Goal: Information Seeking & Learning: Find specific page/section

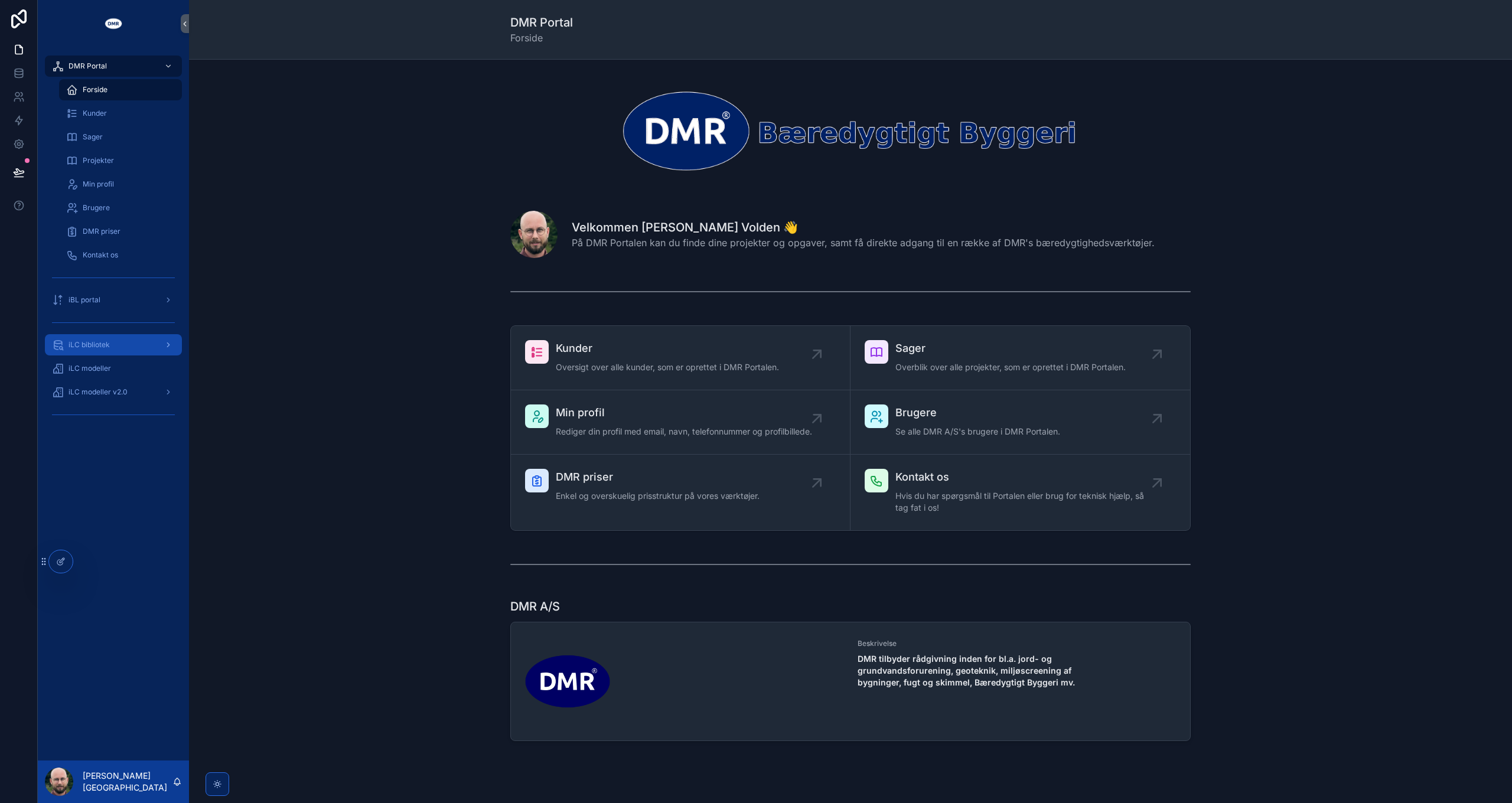
click at [102, 336] on div "iLC bibliotek" at bounding box center [114, 345] width 123 height 19
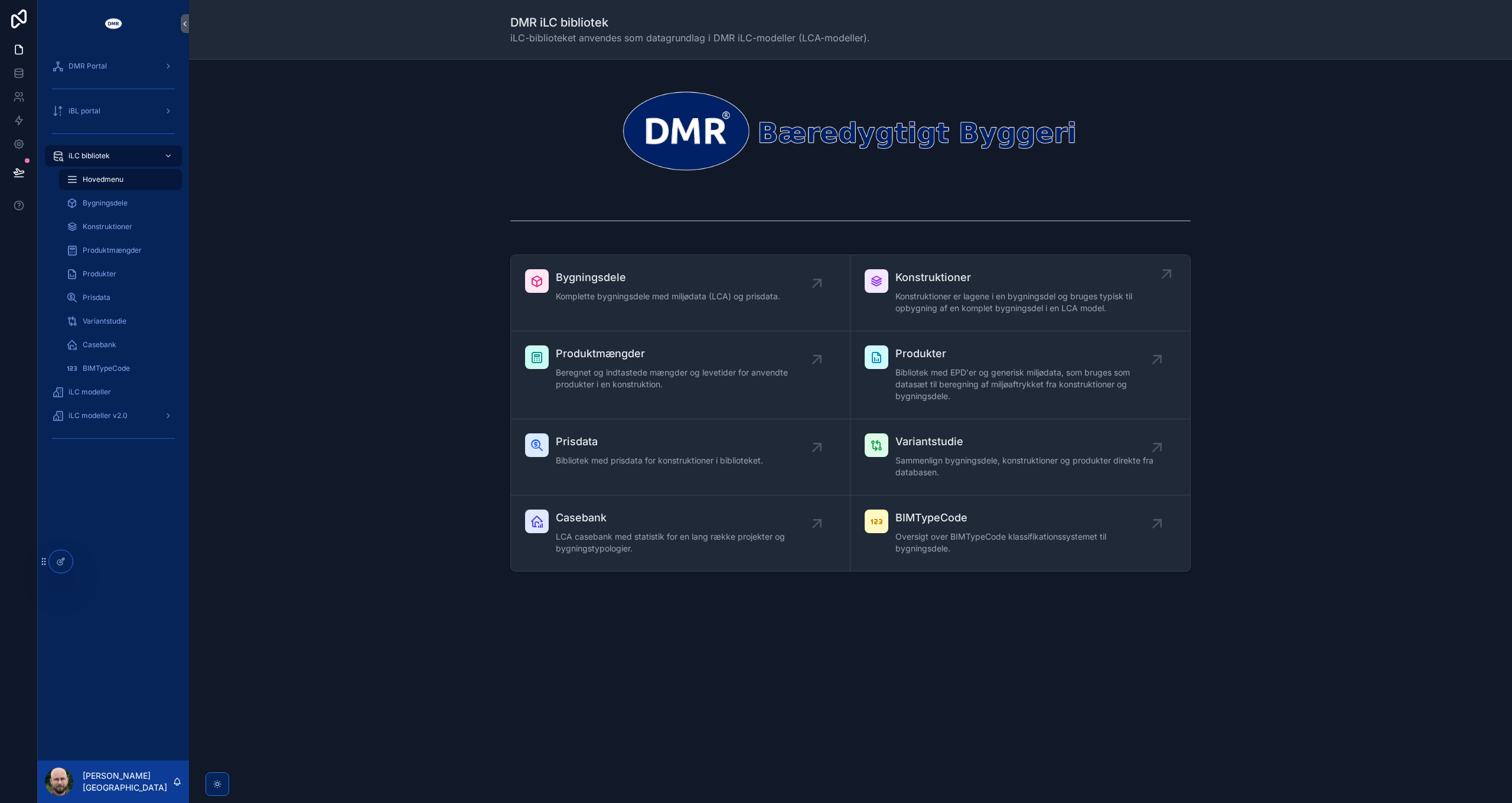
click at [915, 291] on span "Konstruktioner er lagene i en bygningsdel og bruges typisk til opbygning af en …" at bounding box center [1026, 303] width 262 height 23
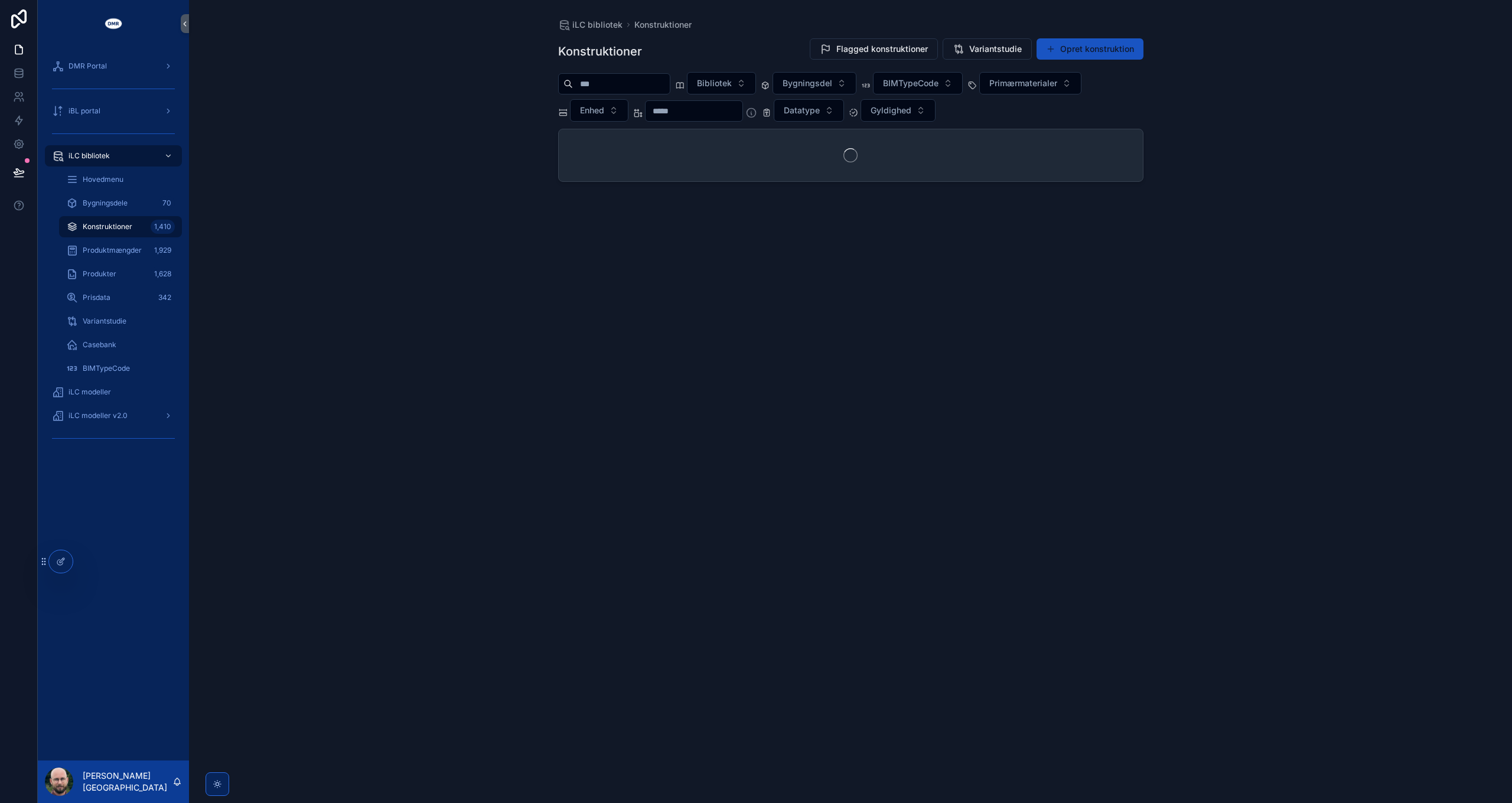
click at [629, 79] on input "scrollable content" at bounding box center [621, 84] width 97 height 17
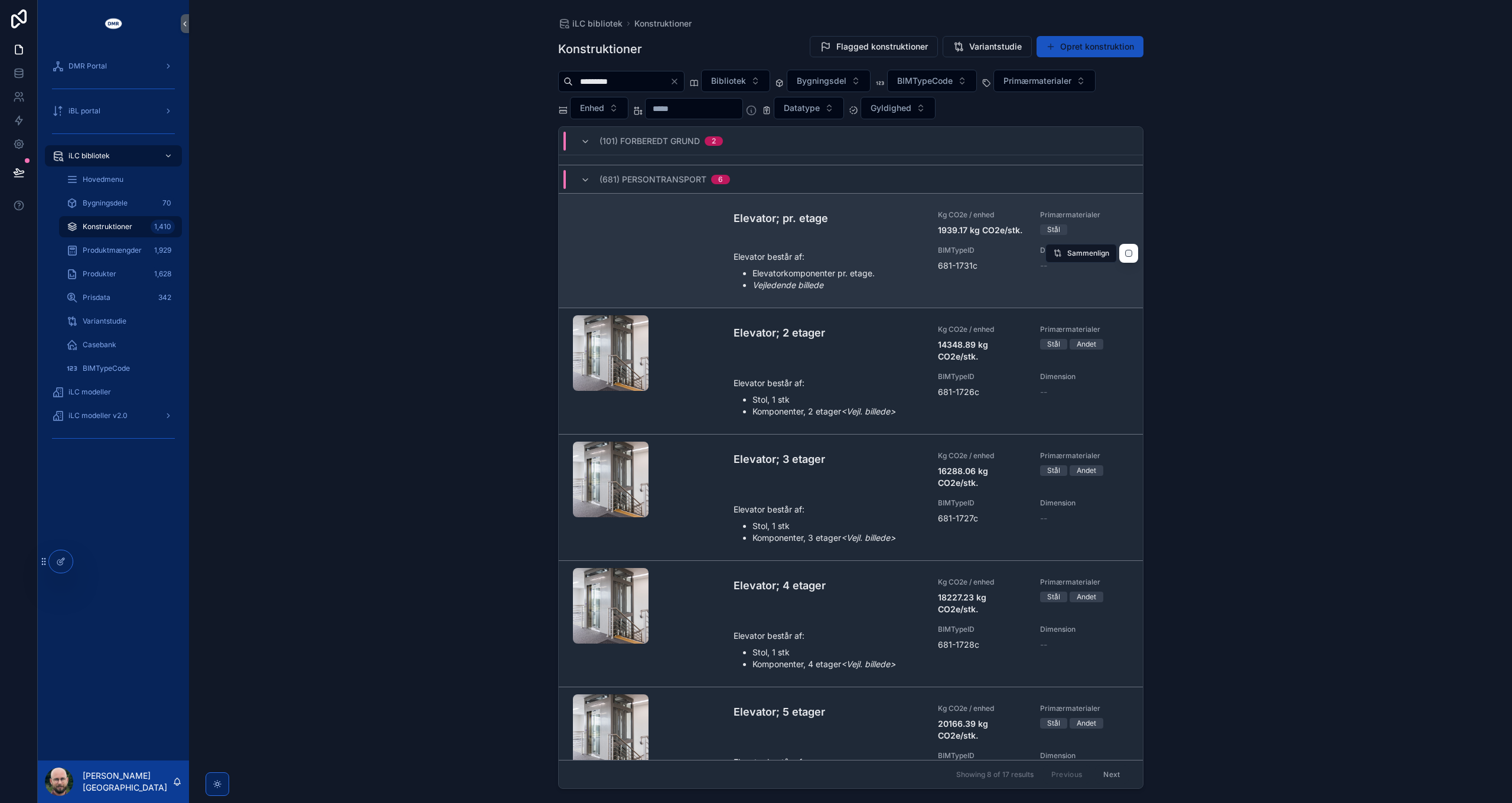
scroll to position [432, 0]
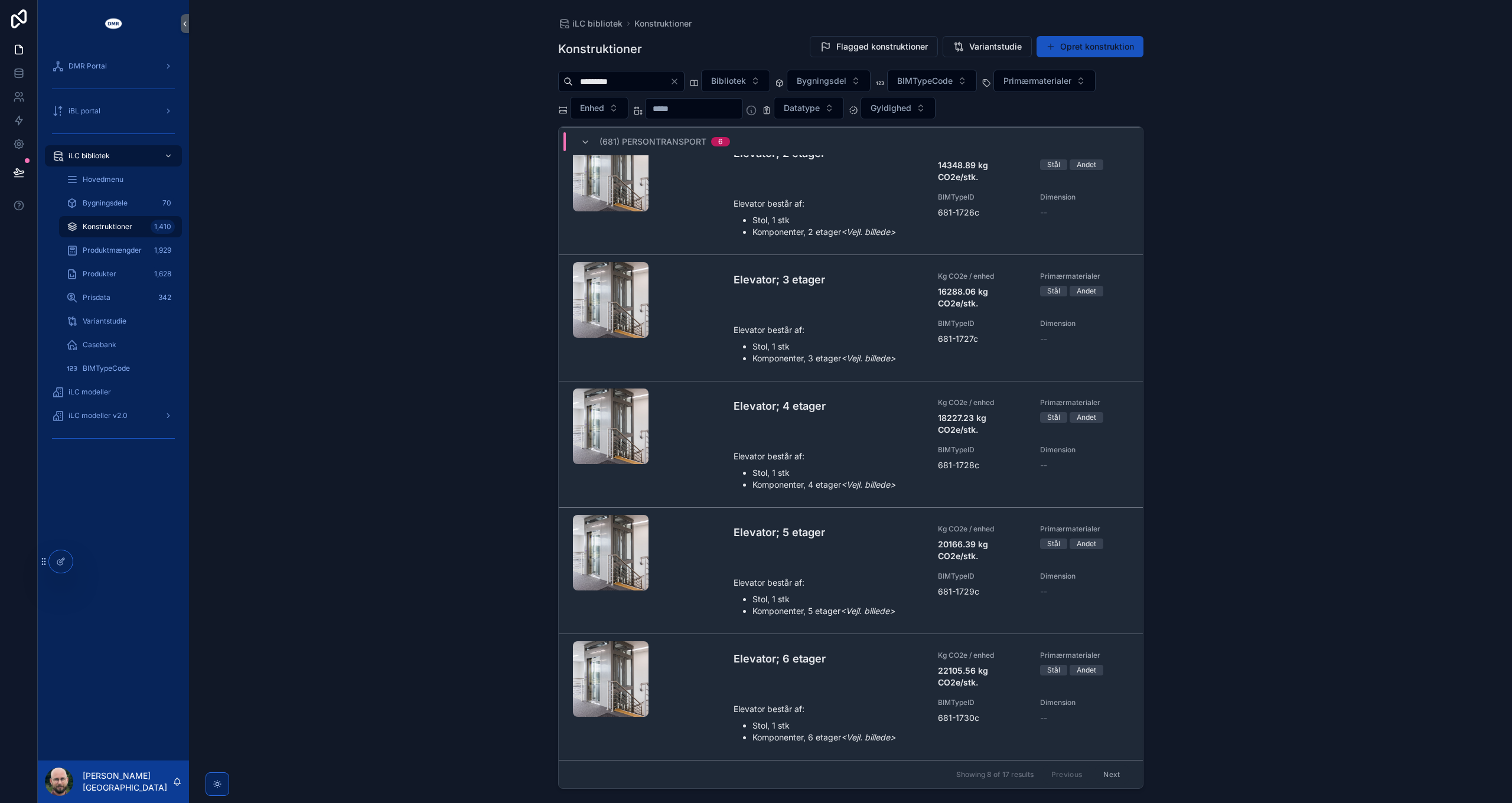
type input "*********"
click at [1113, 774] on button "Next" at bounding box center [1111, 774] width 33 height 18
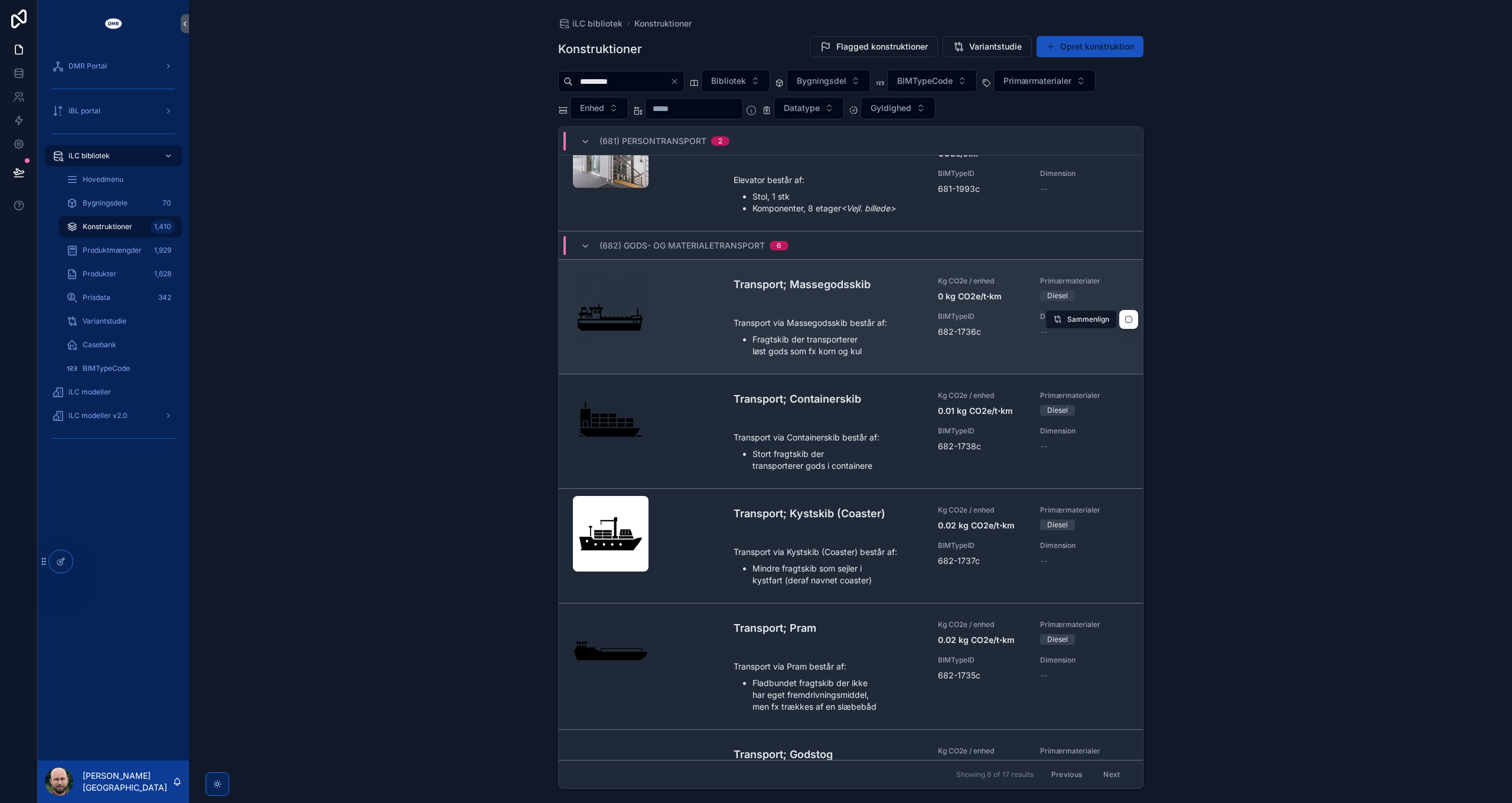
scroll to position [385, 0]
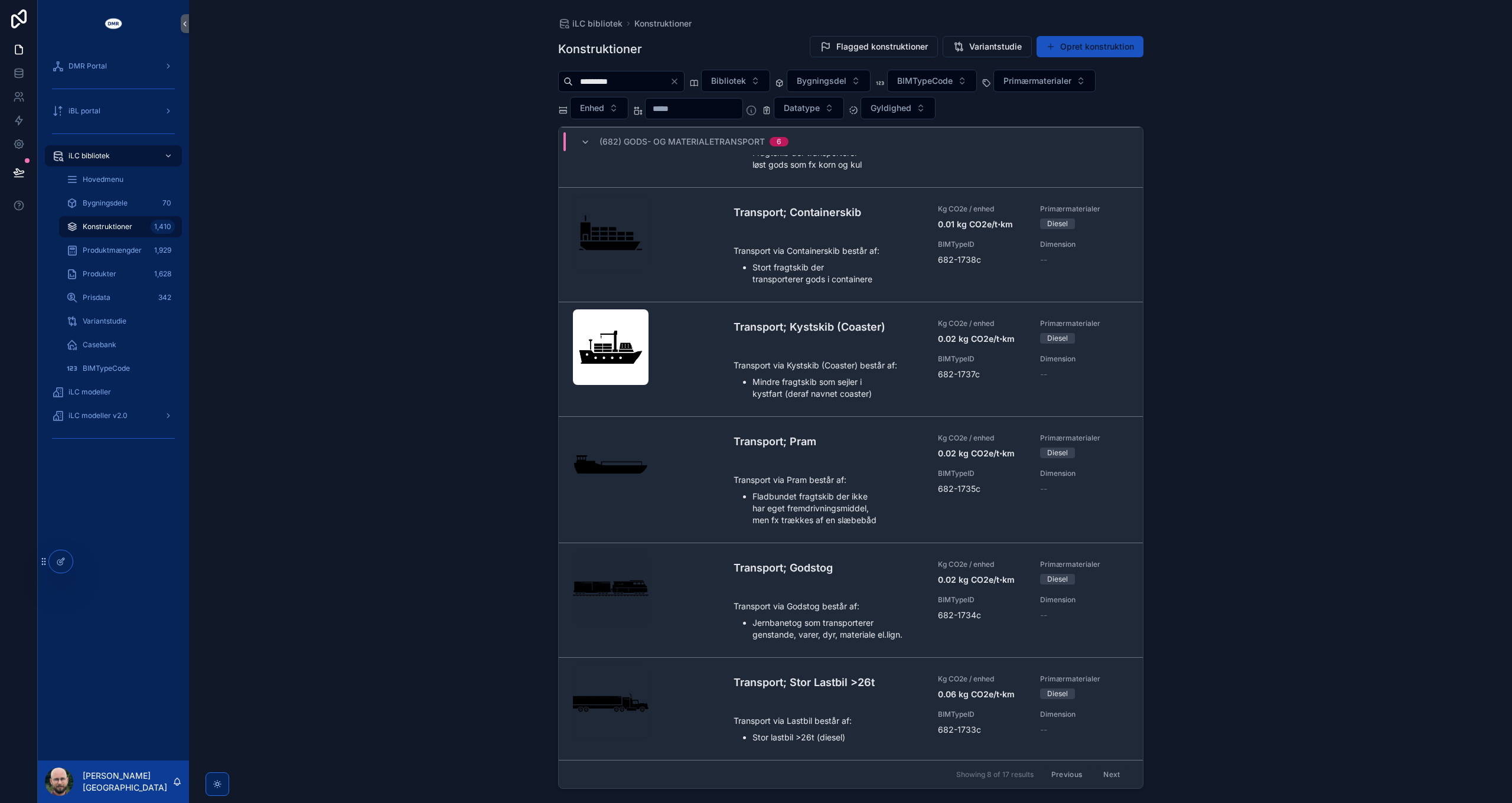
click at [1111, 776] on button "Next" at bounding box center [1111, 774] width 33 height 18
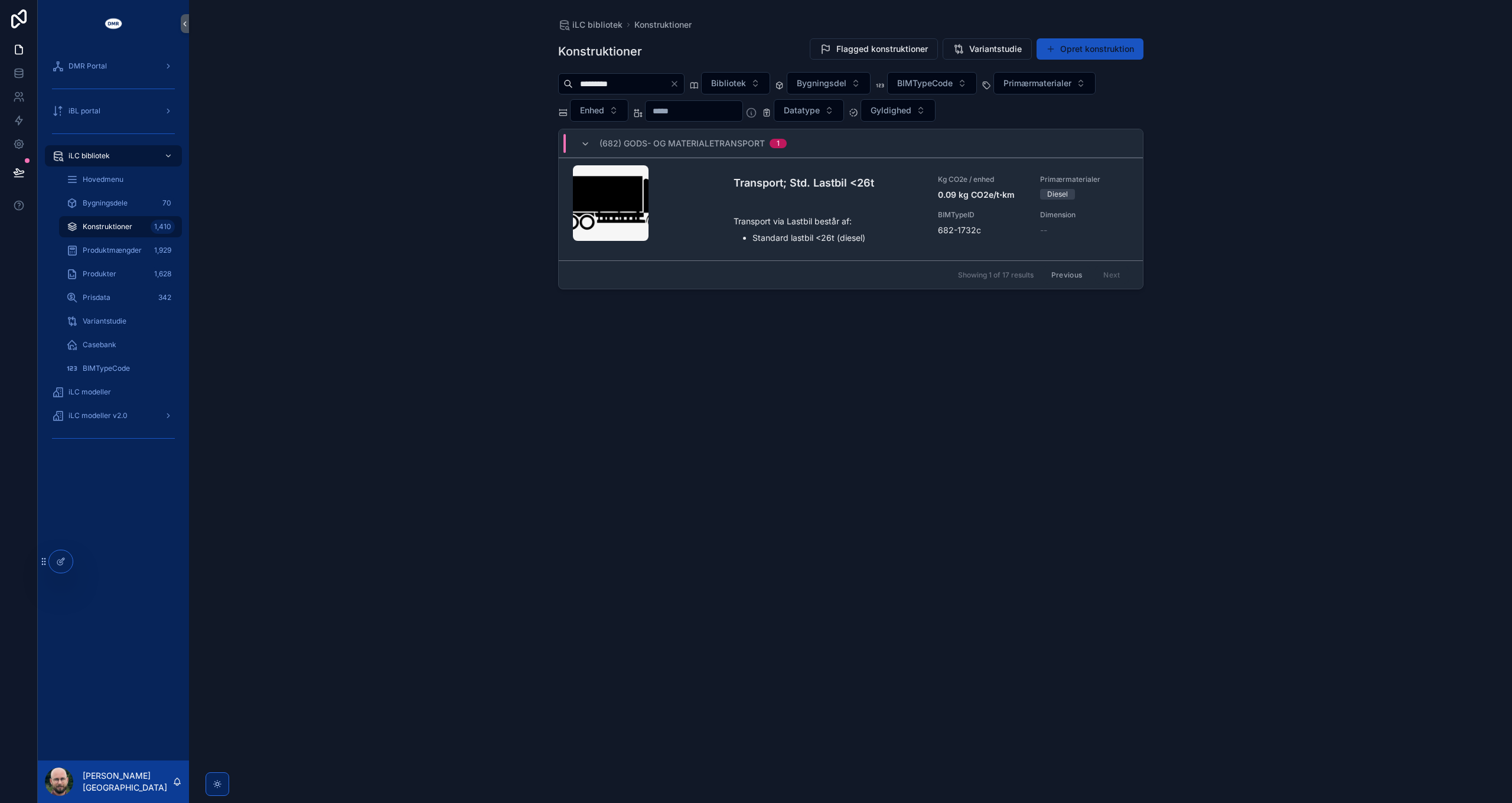
click at [1069, 273] on button "Previous" at bounding box center [1067, 275] width 47 height 18
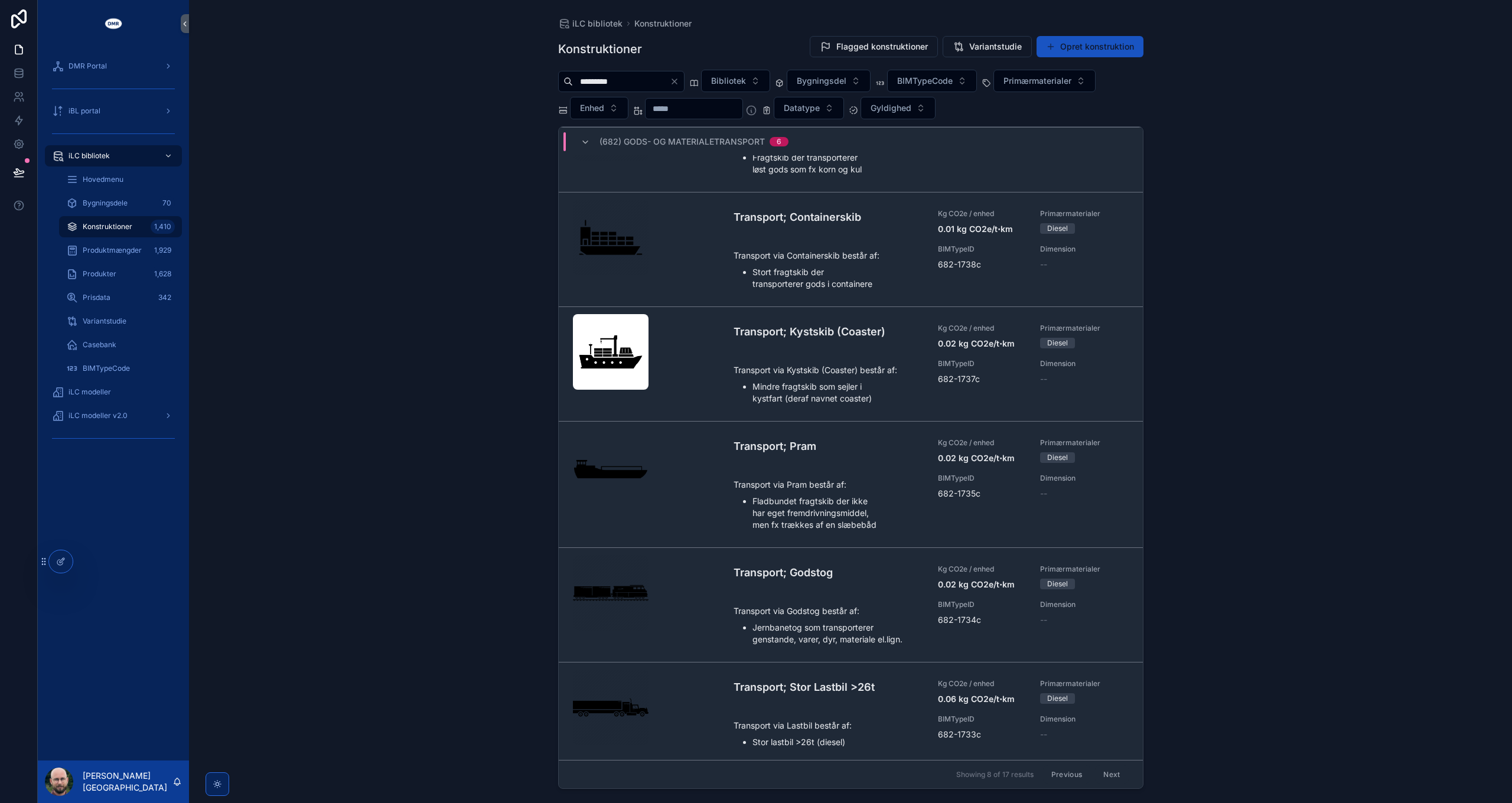
scroll to position [385, 0]
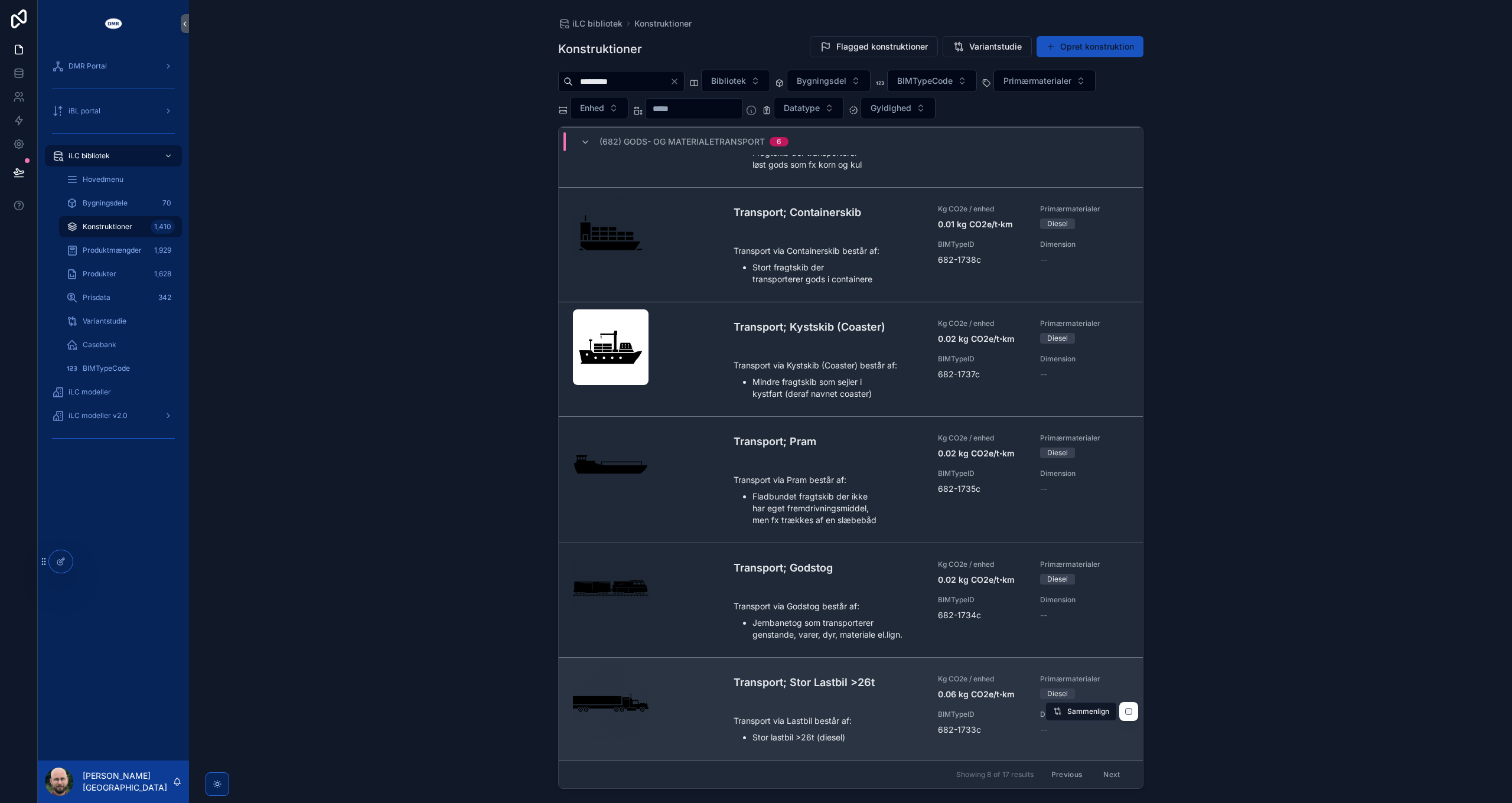
click at [796, 692] on div "Transport; Stor Lastbil >26t" at bounding box center [829, 687] width 190 height 26
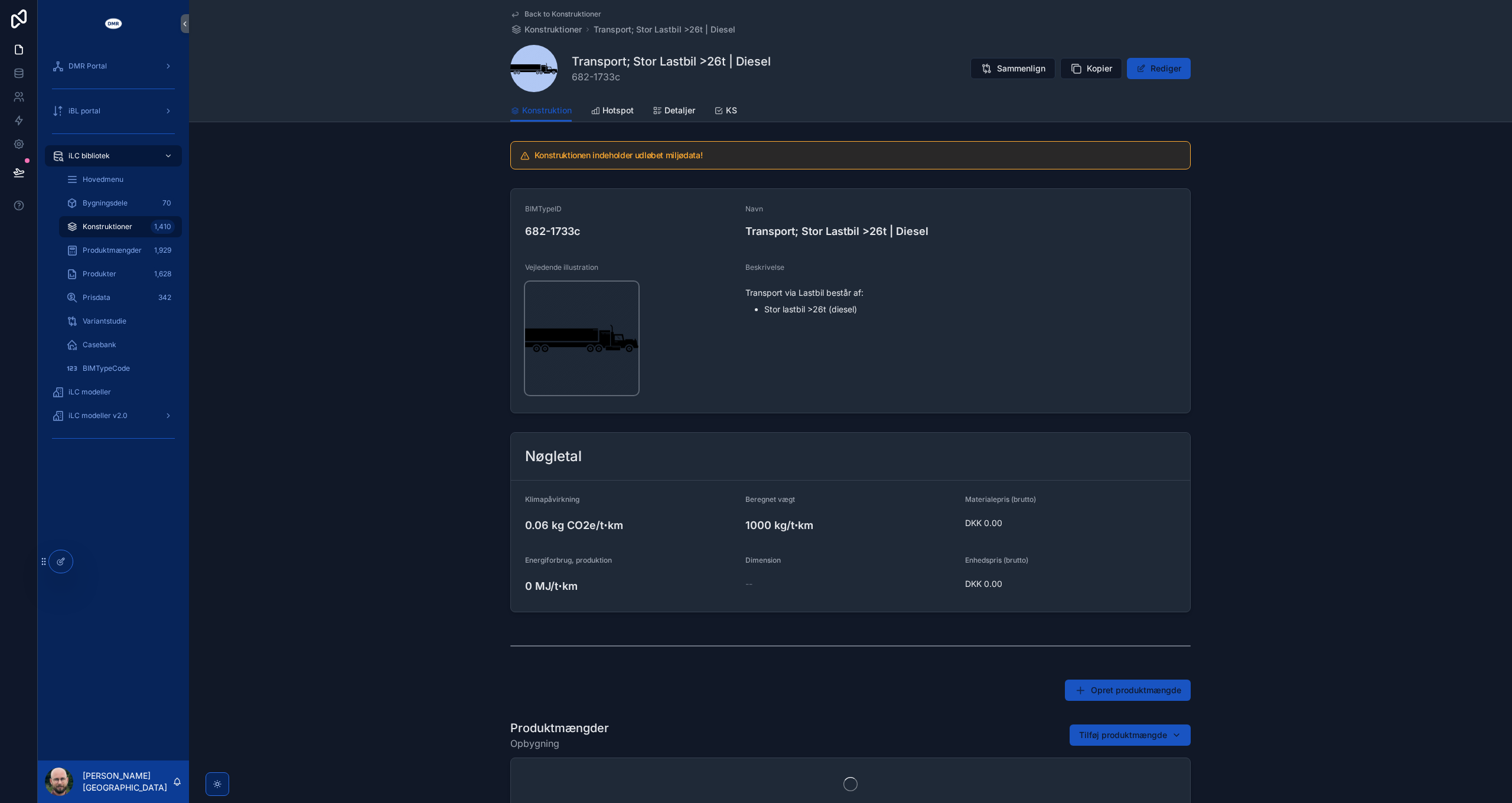
click at [560, 353] on img "scrollable content" at bounding box center [582, 338] width 114 height 114
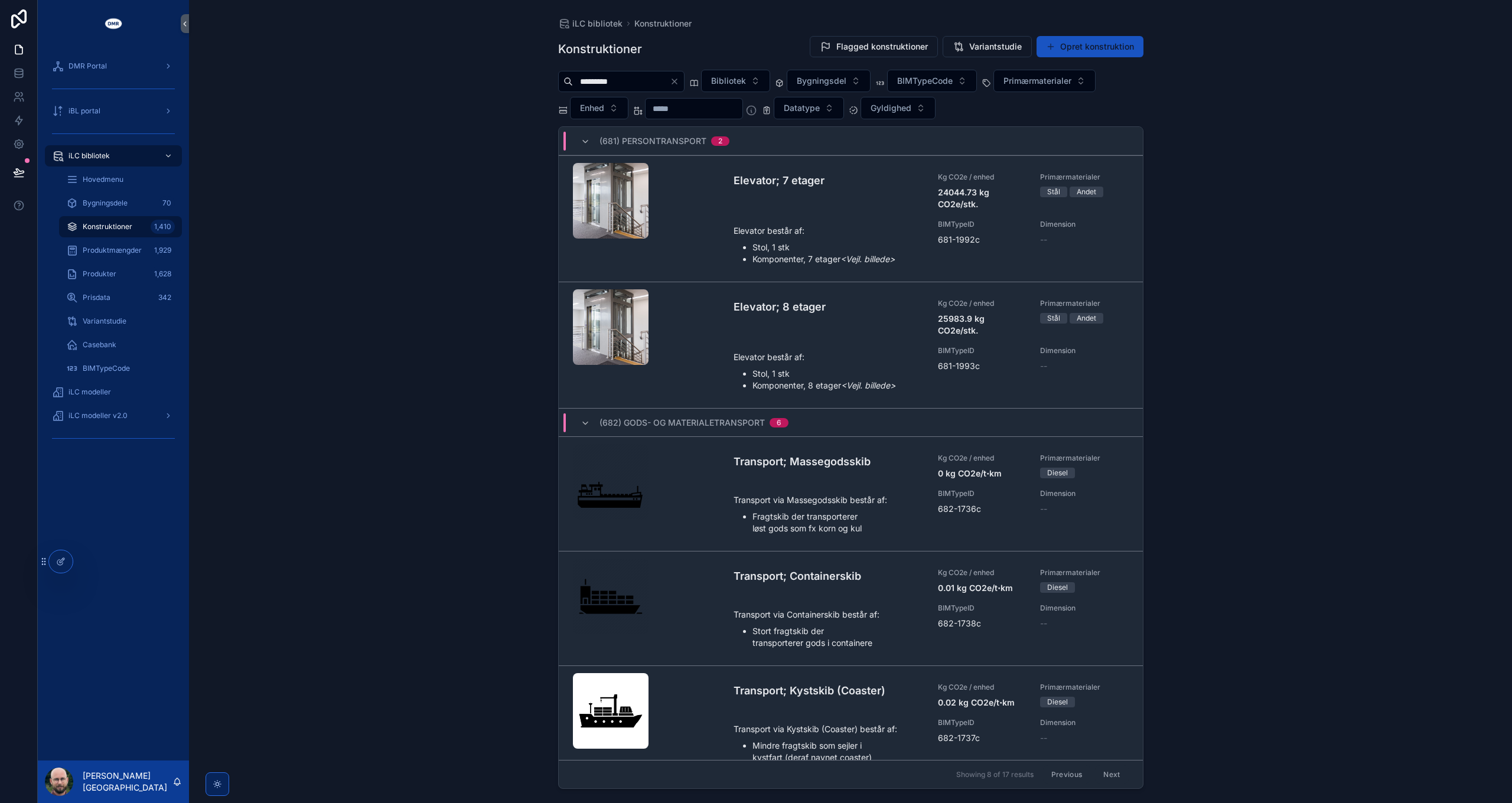
scroll to position [385, 0]
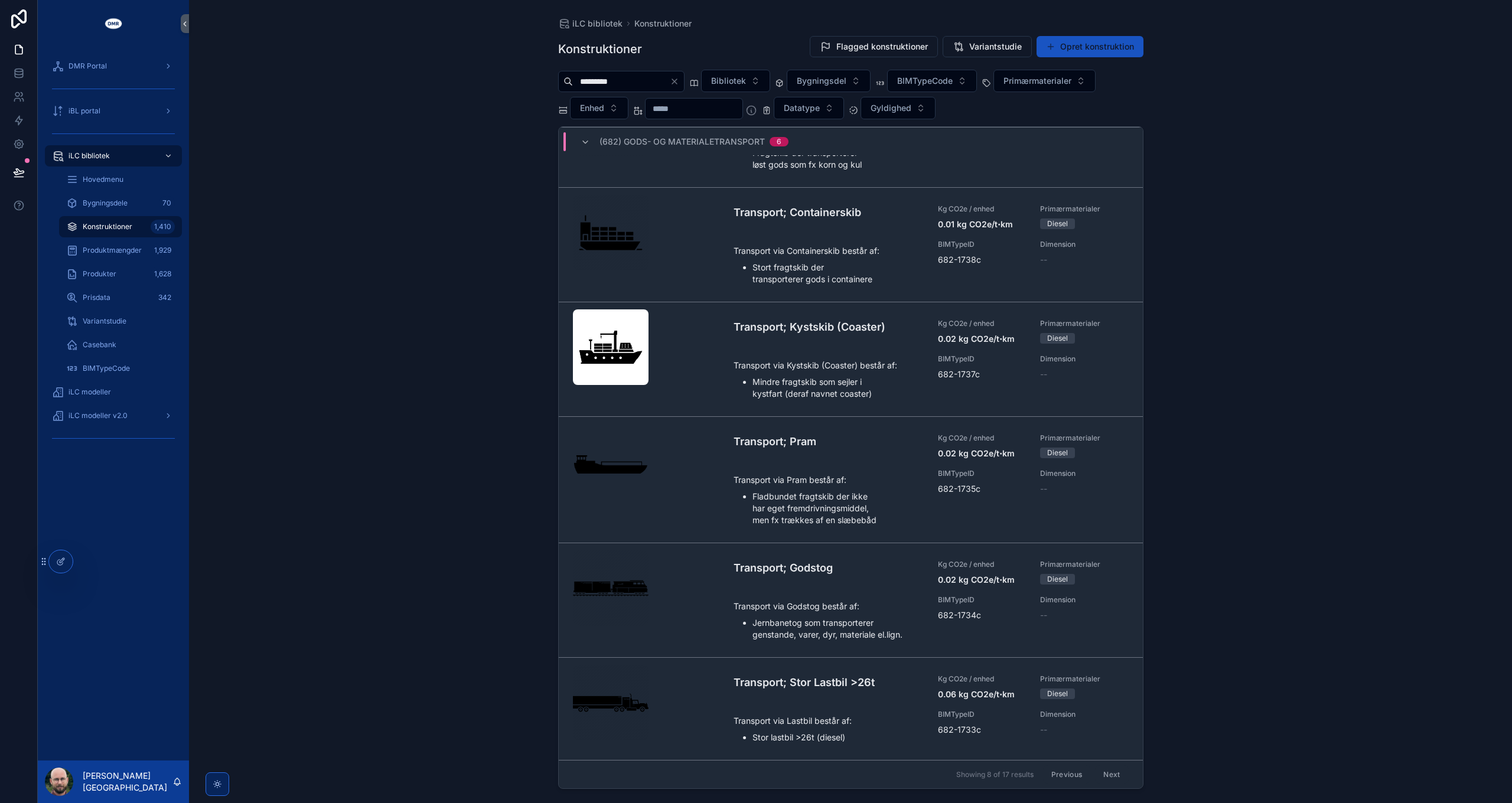
click at [1107, 774] on button "Next" at bounding box center [1111, 774] width 33 height 18
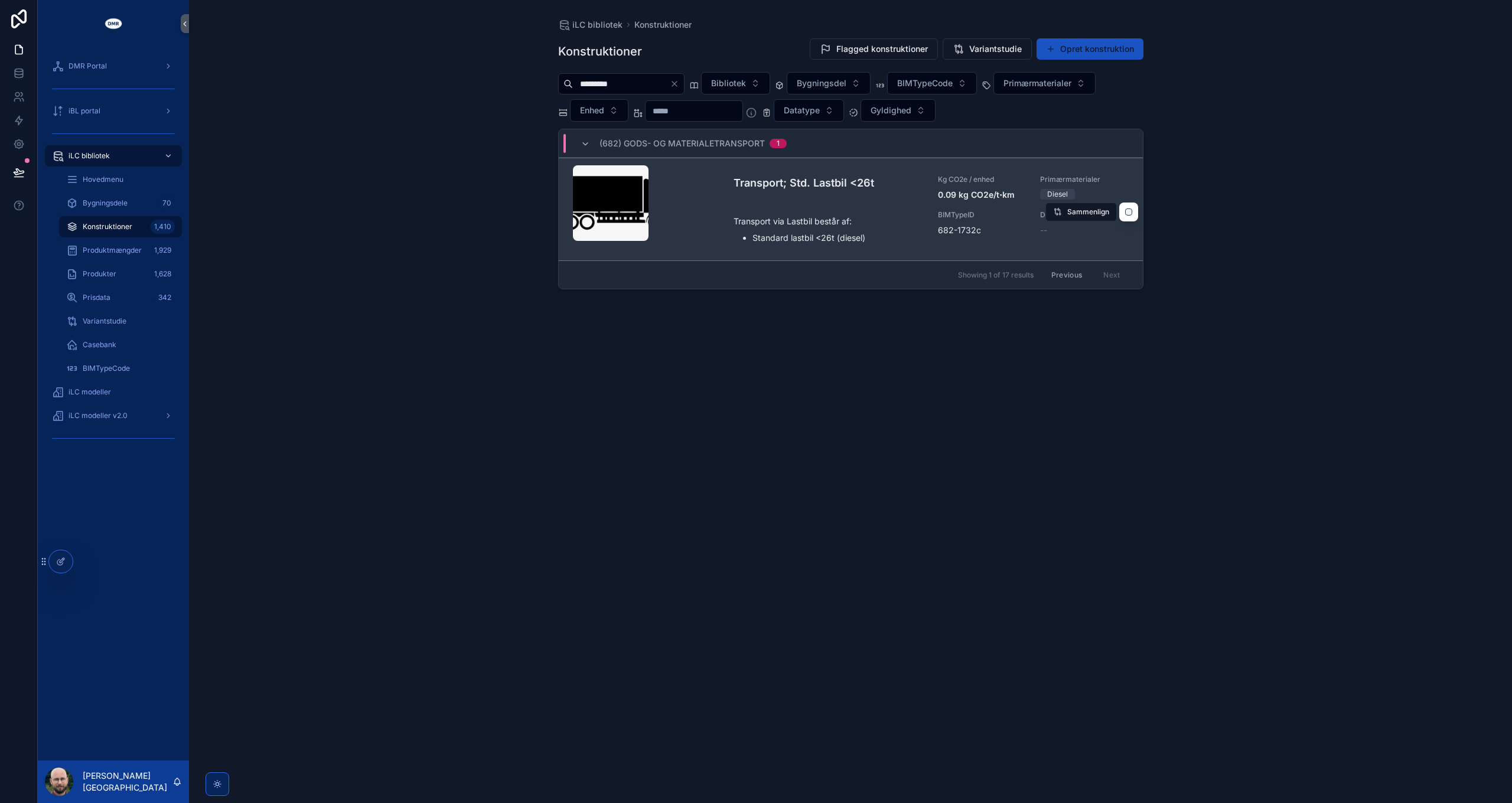
click at [615, 196] on div "scrollable content" at bounding box center [610, 203] width 75 height 14
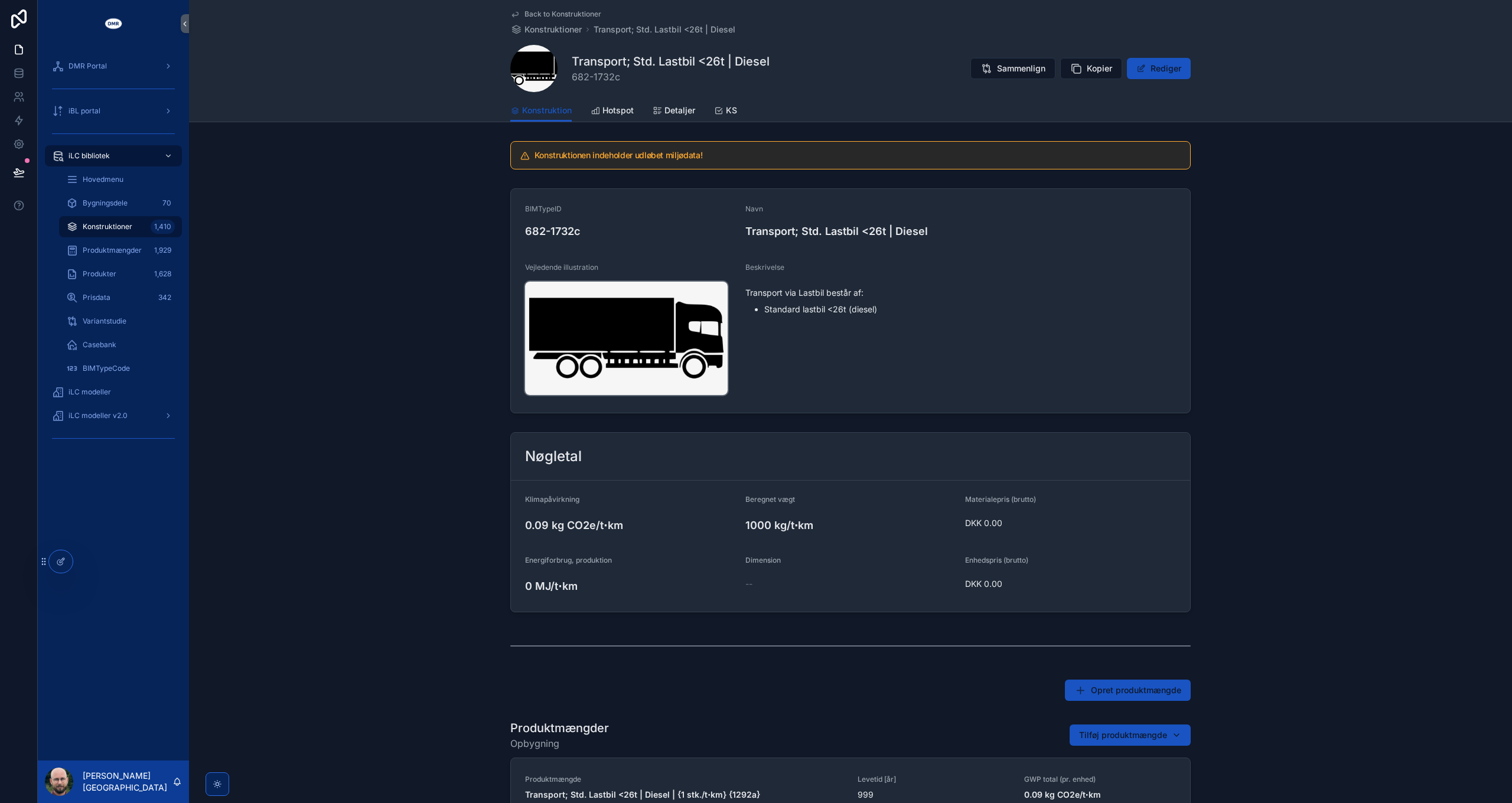
click at [617, 334] on img "scrollable content" at bounding box center [626, 338] width 202 height 114
